Goal: Information Seeking & Learning: Learn about a topic

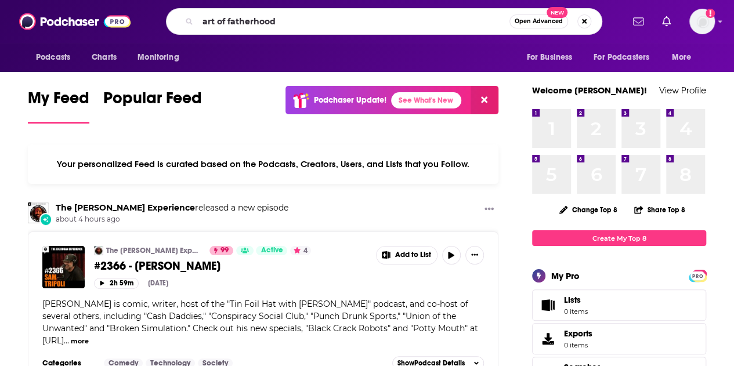
type input "art of fatherhood"
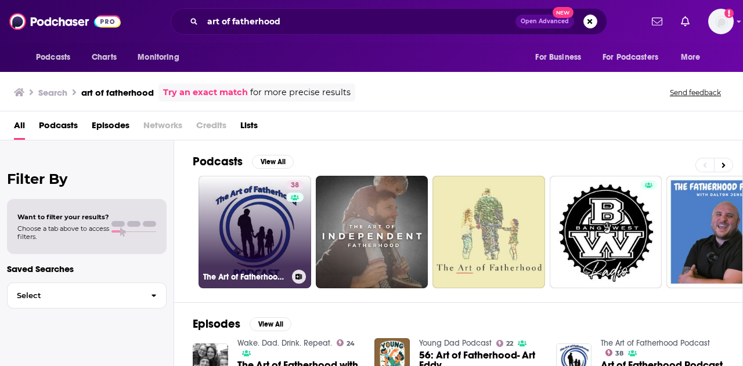
click at [246, 234] on link "38 The Art of Fatherhood Podcast" at bounding box center [254, 232] width 113 height 113
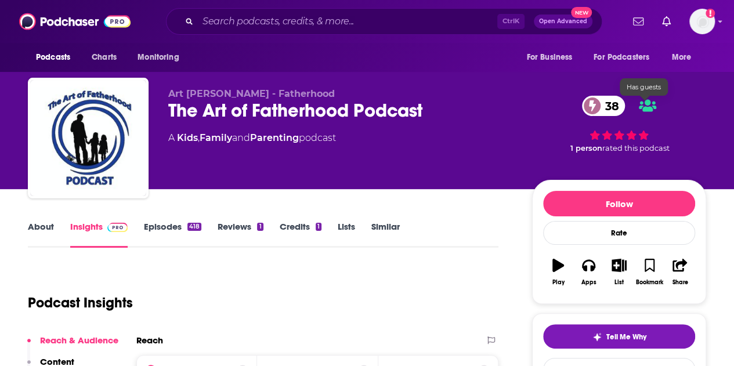
click at [647, 103] on icon at bounding box center [647, 106] width 17 height 12
click at [604, 103] on span "38" at bounding box center [609, 106] width 31 height 20
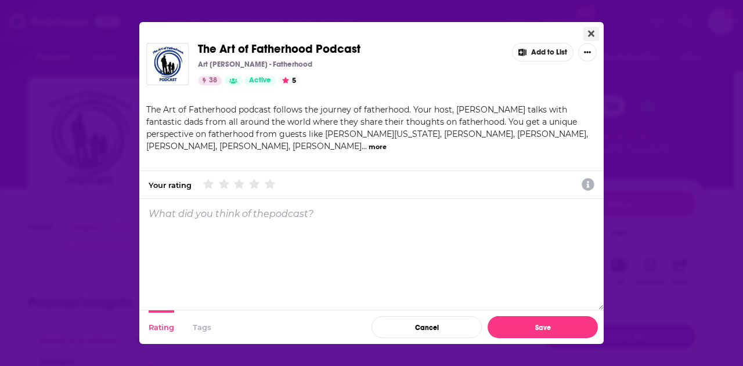
click at [587, 37] on button "Close" at bounding box center [591, 34] width 16 height 15
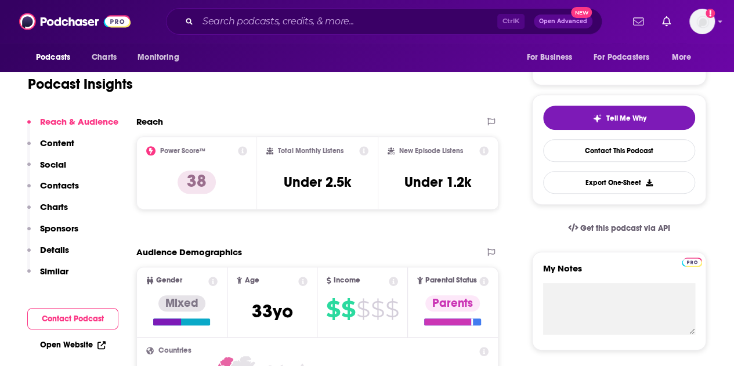
scroll to position [194, 0]
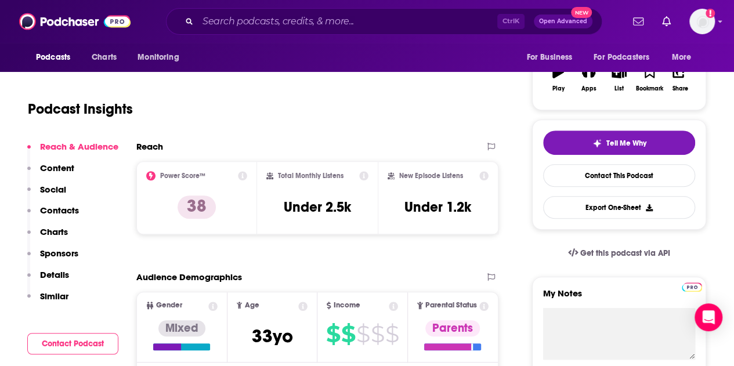
click at [131, 112] on h1 "Podcast Insights" at bounding box center [80, 108] width 105 height 17
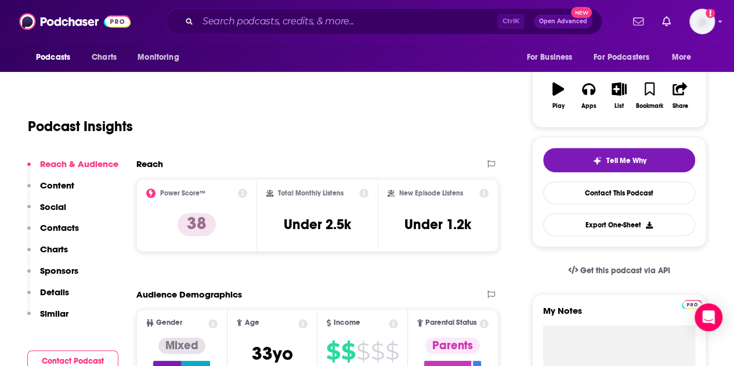
scroll to position [183, 0]
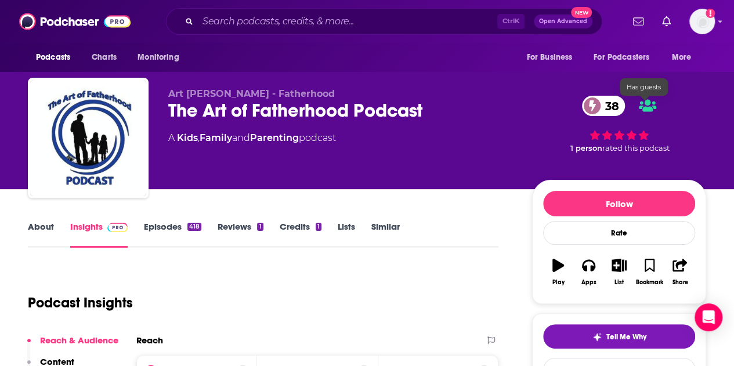
click at [600, 104] on span at bounding box center [592, 106] width 20 height 20
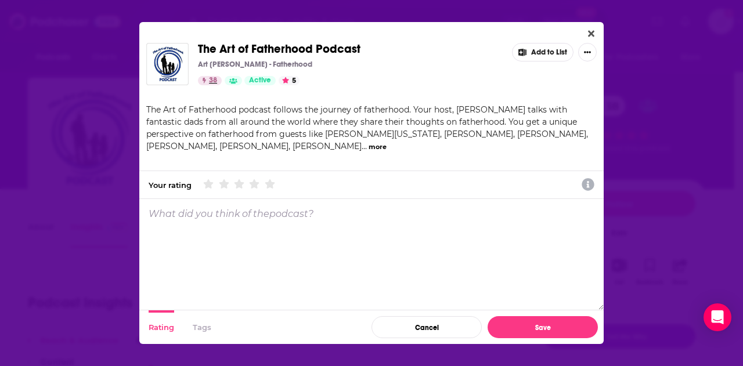
click at [214, 80] on span "38" at bounding box center [213, 81] width 8 height 12
click at [586, 28] on button "Close" at bounding box center [591, 34] width 16 height 15
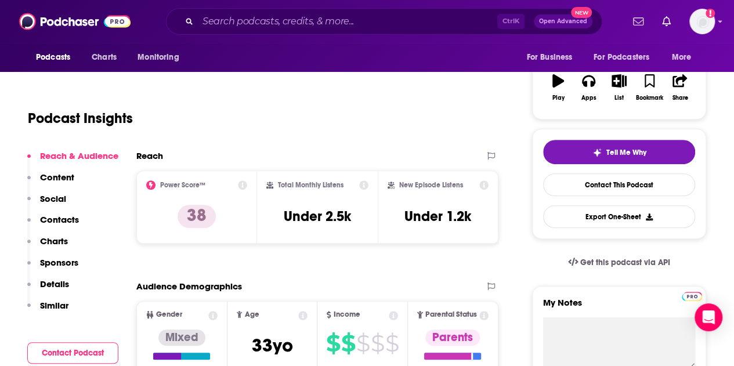
scroll to position [187, 0]
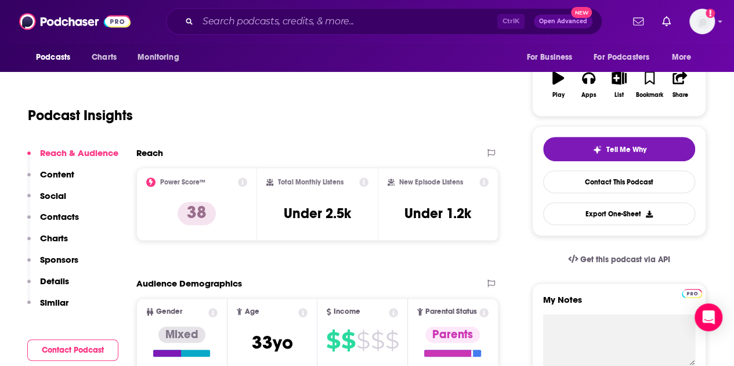
click at [239, 179] on icon at bounding box center [242, 182] width 9 height 9
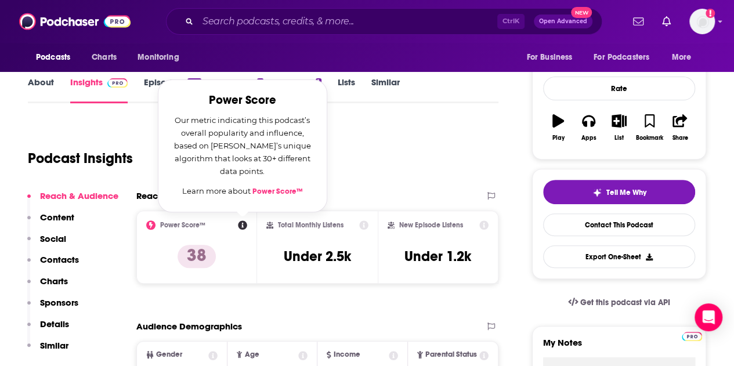
scroll to position [144, 0]
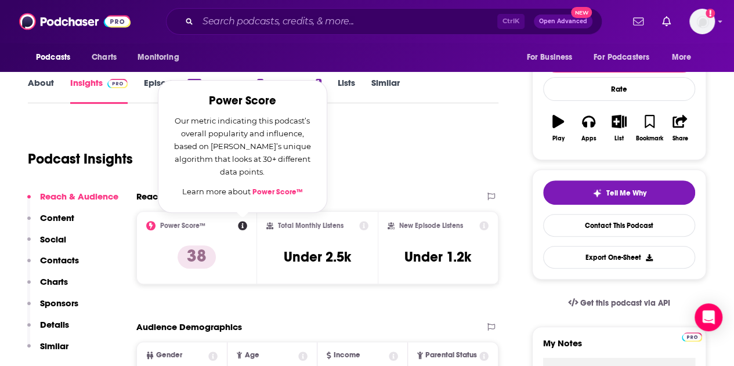
click at [272, 191] on link "Power Score™" at bounding box center [277, 191] width 50 height 9
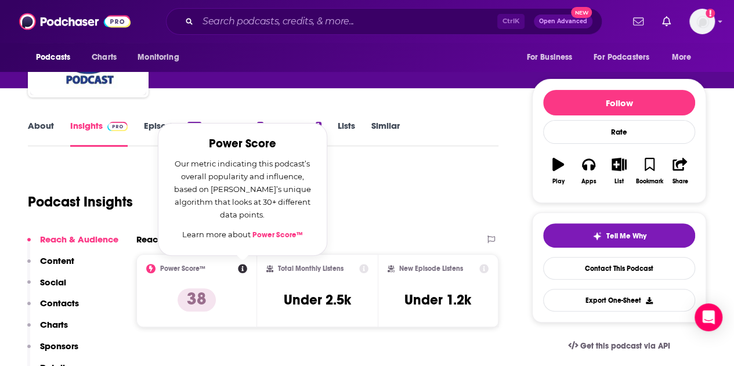
scroll to position [88, 0]
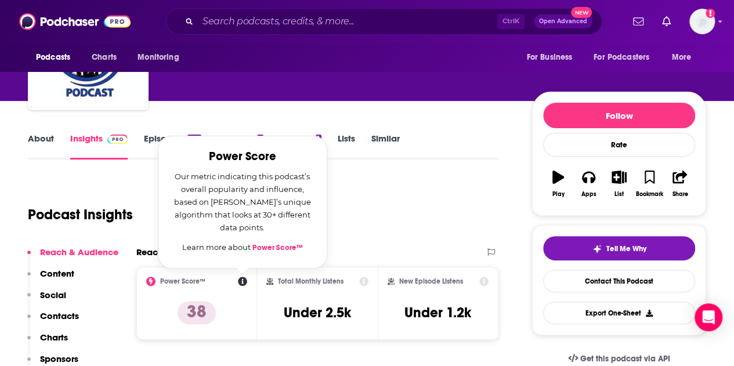
click at [402, 205] on div "Podcast Insights" at bounding box center [258, 207] width 461 height 59
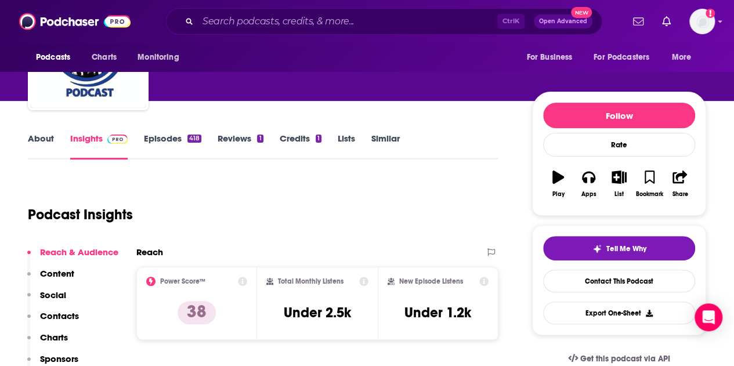
click at [167, 138] on link "Episodes 418" at bounding box center [172, 146] width 57 height 27
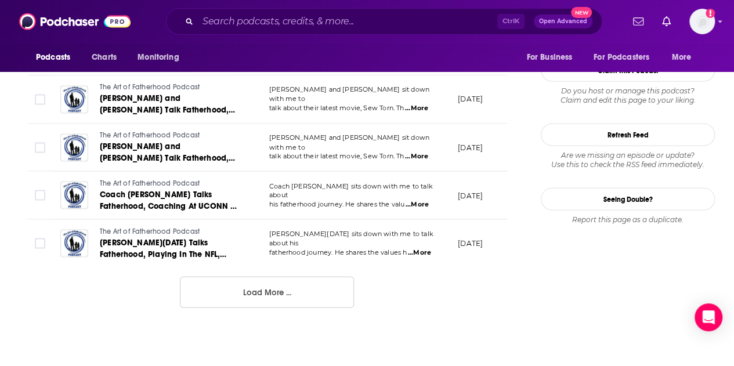
scroll to position [1294, 0]
click at [298, 290] on button "Load More ..." at bounding box center [267, 292] width 174 height 31
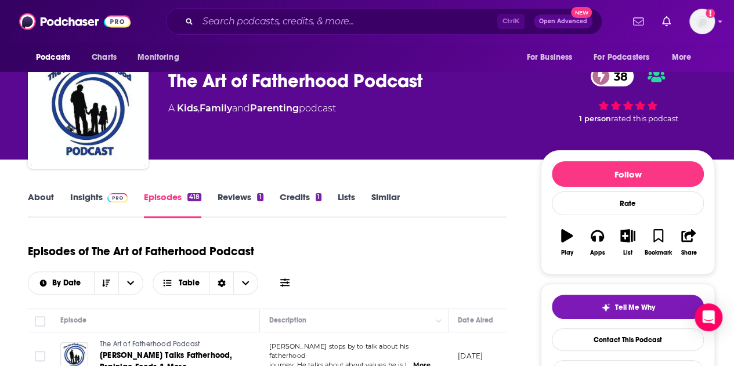
scroll to position [0, 0]
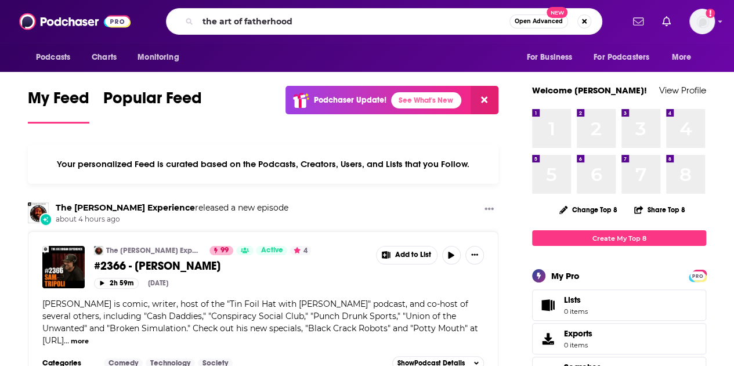
type input "the art of fatherhood"
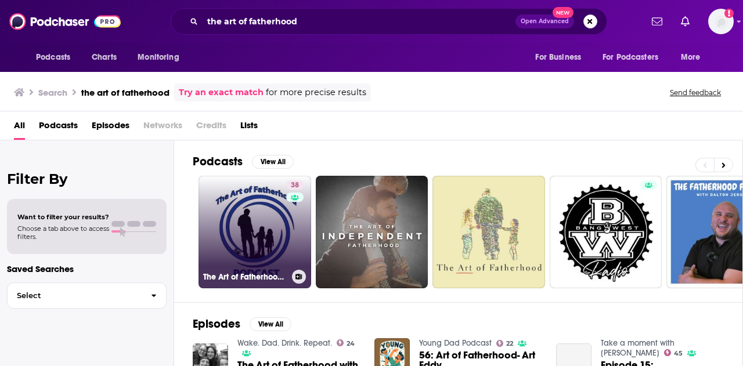
click at [258, 219] on link "38 The Art of Fatherhood Podcast" at bounding box center [254, 232] width 113 height 113
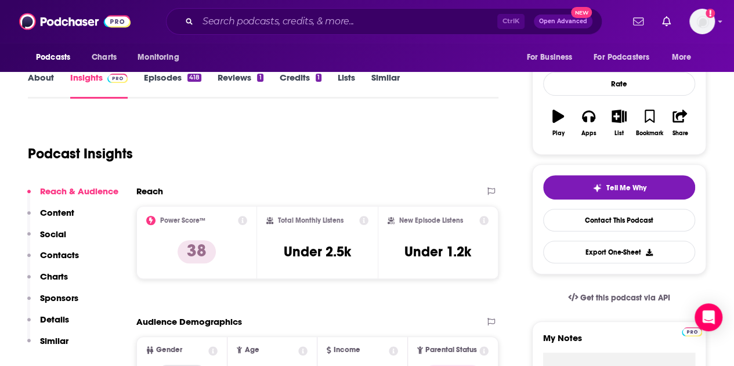
scroll to position [131, 0]
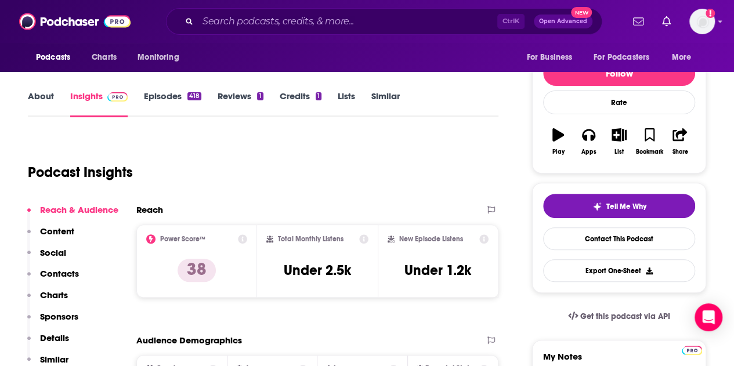
click at [239, 242] on icon at bounding box center [242, 238] width 9 height 9
click at [243, 240] on icon at bounding box center [242, 238] width 9 height 9
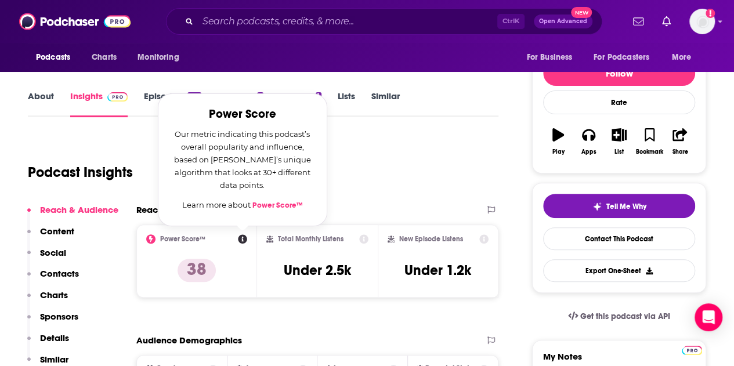
click at [268, 205] on link "Power Score™" at bounding box center [277, 205] width 50 height 9
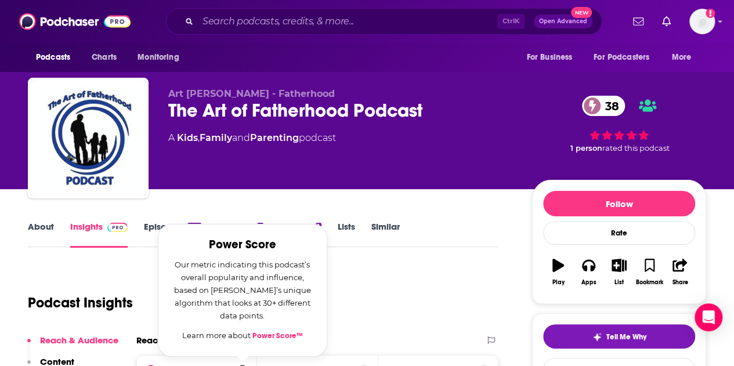
scroll to position [13, 0]
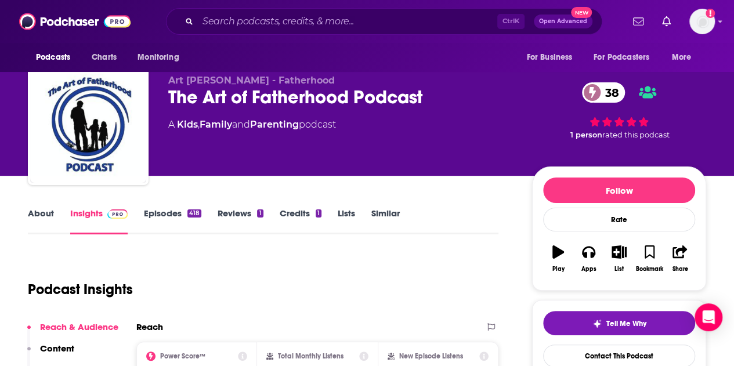
click at [400, 262] on div "Podcast Insights" at bounding box center [258, 282] width 461 height 59
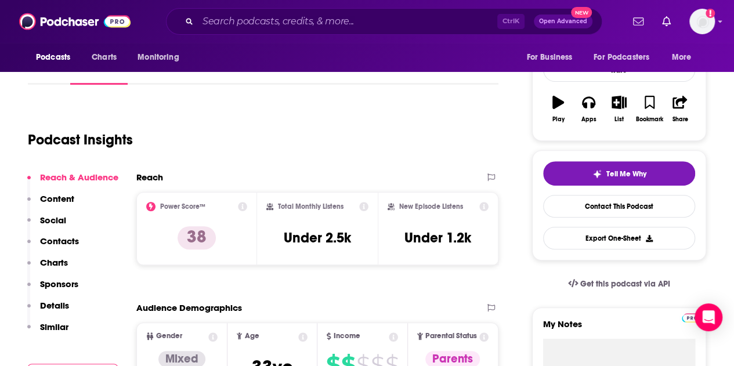
scroll to position [165, 0]
